Goal: Find specific fact

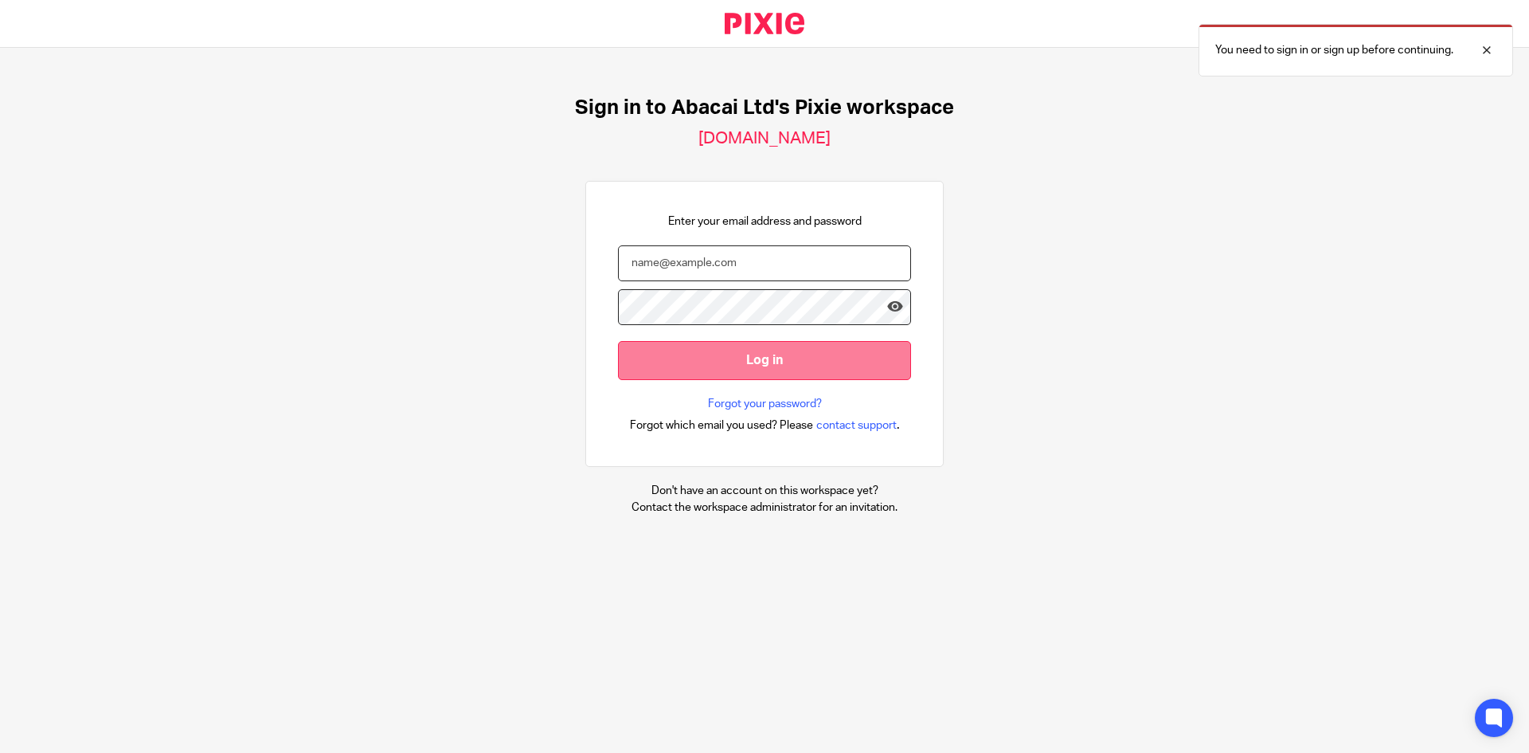
type input "[EMAIL_ADDRESS][DOMAIN_NAME]"
click at [797, 356] on input "Log in" at bounding box center [764, 360] width 293 height 39
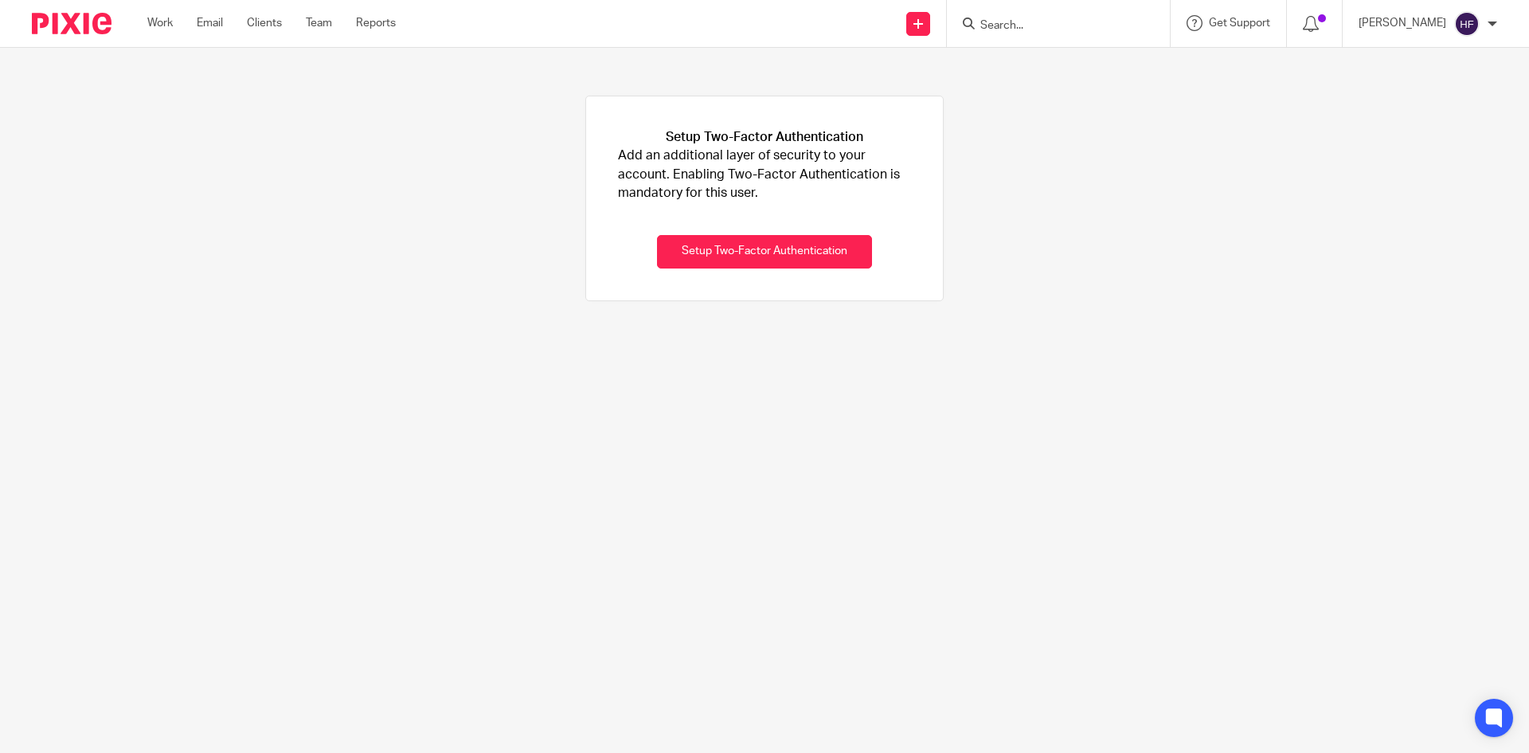
click at [1042, 18] on form at bounding box center [1064, 24] width 170 height 20
click at [1027, 24] on input "Search" at bounding box center [1050, 26] width 143 height 14
type input "c"
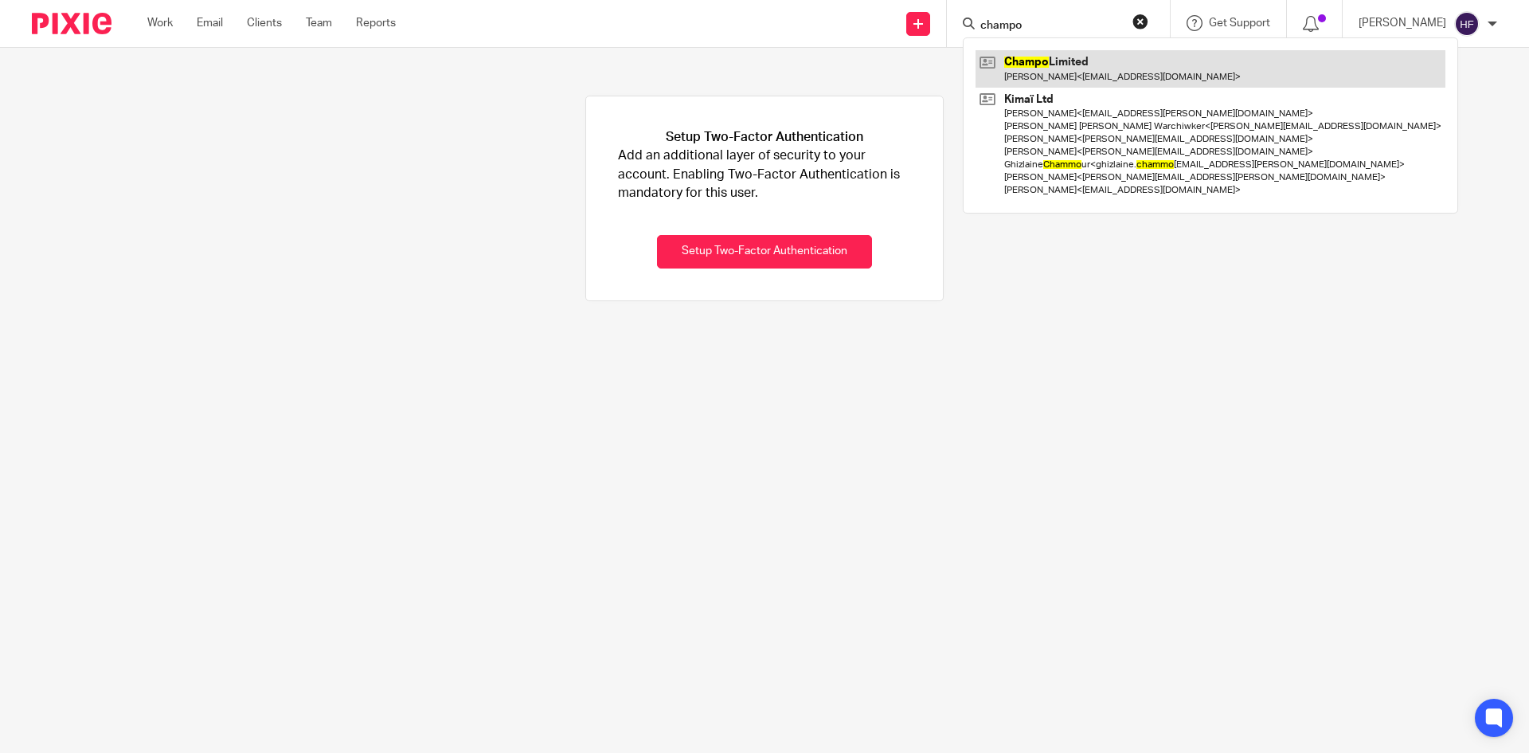
type input "champo"
click at [1086, 54] on link at bounding box center [1211, 68] width 470 height 37
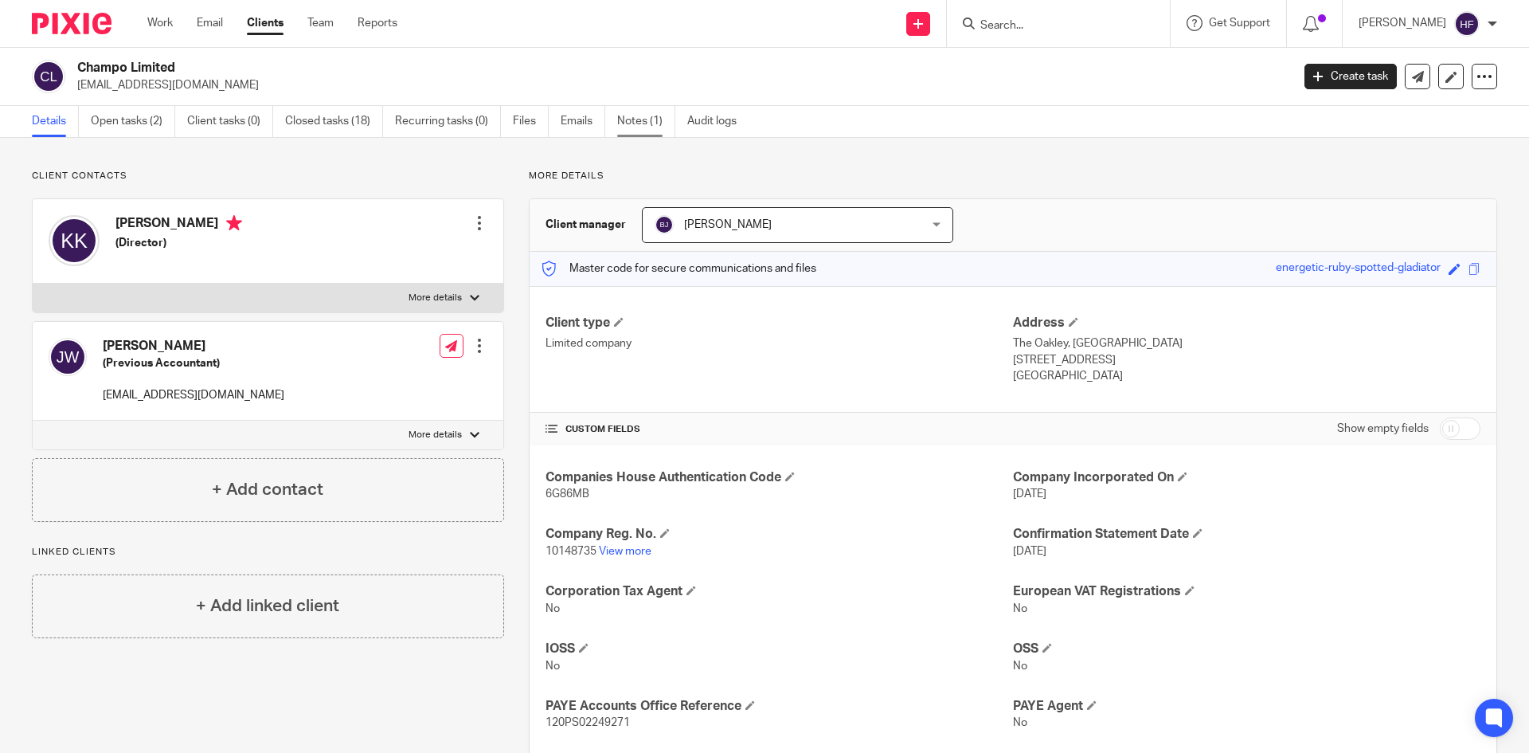
click at [636, 113] on link "Notes (1)" at bounding box center [646, 121] width 58 height 31
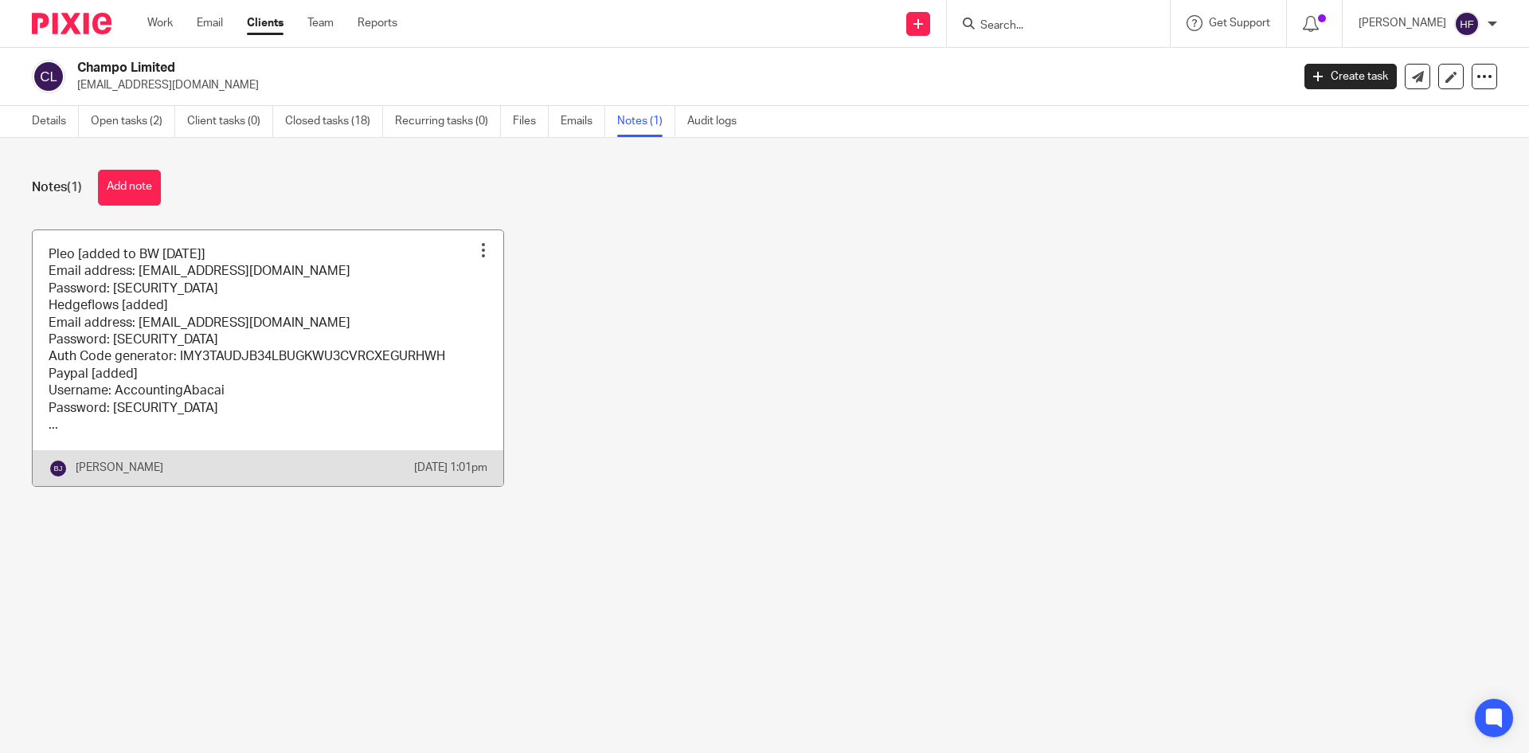
click at [260, 315] on link at bounding box center [268, 358] width 471 height 256
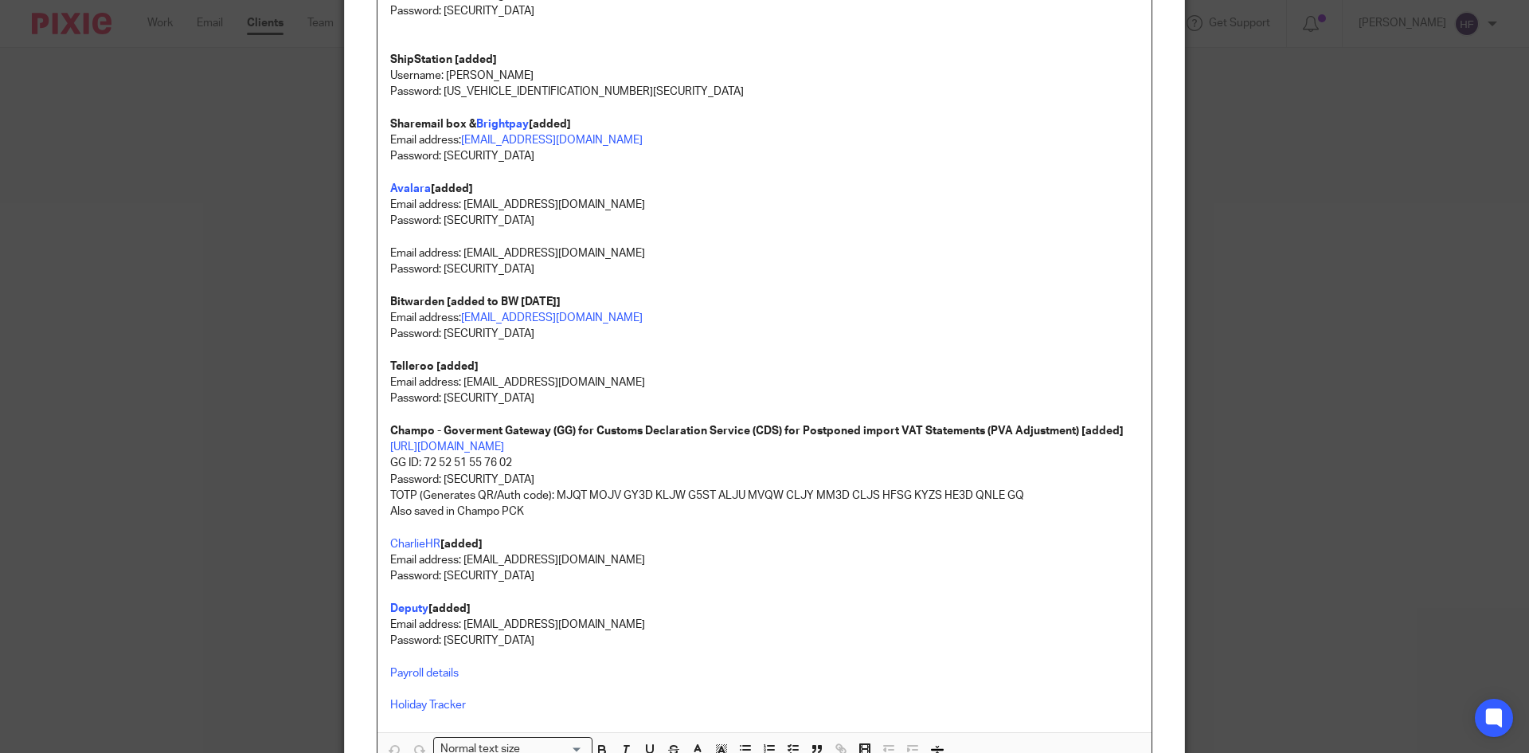
scroll to position [398, 0]
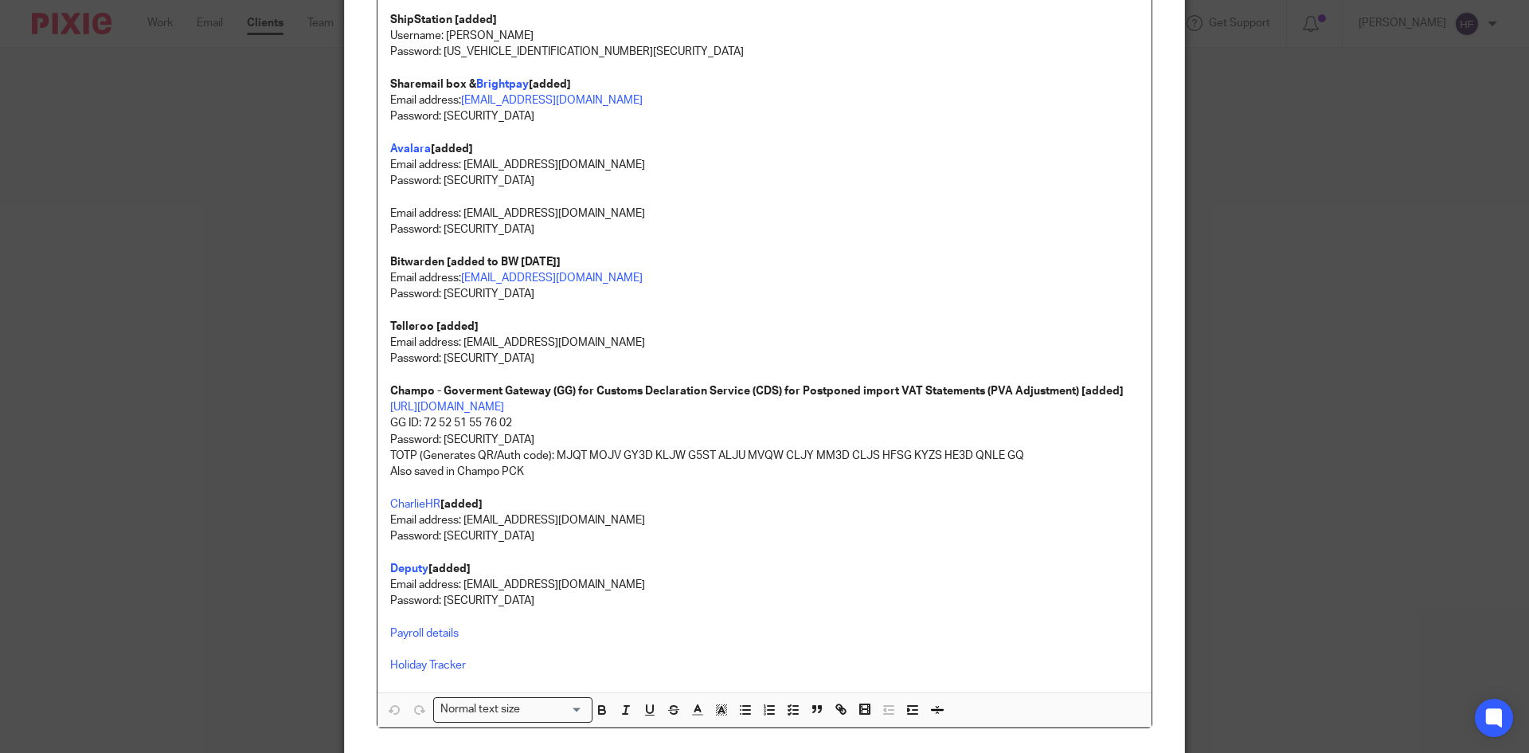
drag, startPoint x: 557, startPoint y: 292, endPoint x: 440, endPoint y: 299, distance: 117.3
click at [440, 299] on p "Password: 5o>CW58P2z;A\*3xiX;y" at bounding box center [764, 294] width 749 height 16
copy p "5o>CW58P2z;A\*3xiX;y"
